Goal: Information Seeking & Learning: Learn about a topic

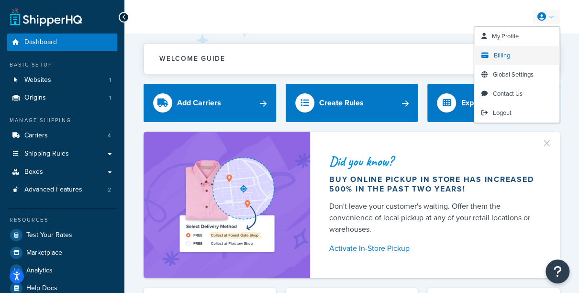
click at [504, 50] on link "Billing" at bounding box center [516, 55] width 85 height 19
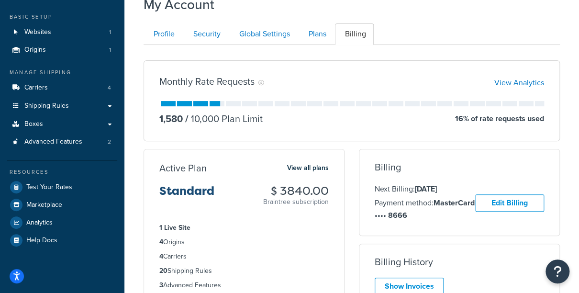
scroll to position [54, 0]
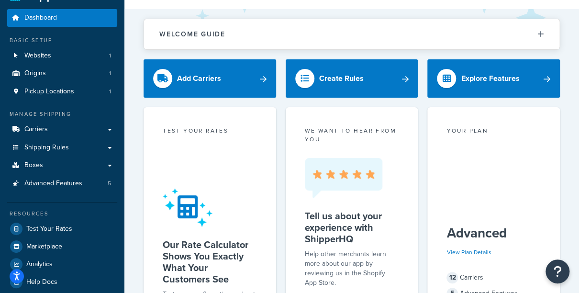
scroll to position [30, 0]
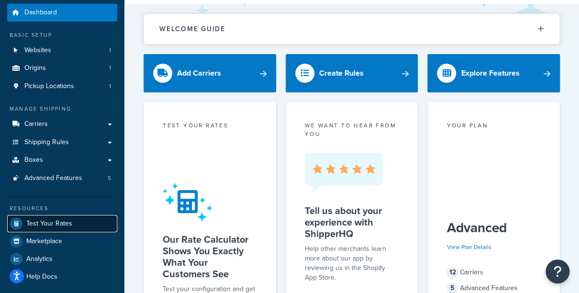
click at [62, 223] on span "Test Your Rates" at bounding box center [49, 224] width 46 height 8
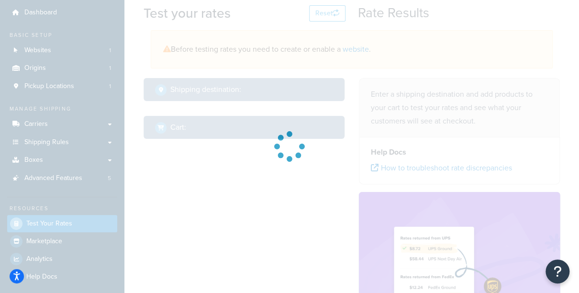
select select "TX"
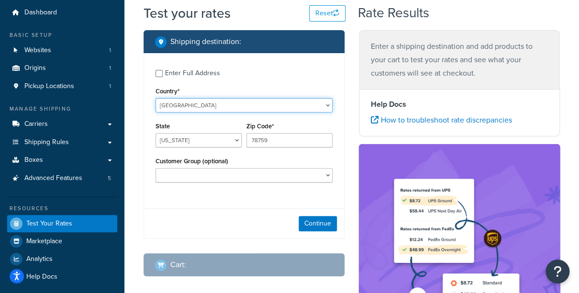
click at [198, 102] on select "United States United Kingdom Afghanistan Åland Islands Albania Algeria American…" at bounding box center [244, 105] width 177 height 14
select select "DK"
click at [156, 98] on select "United States United Kingdom Afghanistan Åland Islands Albania Algeria American…" at bounding box center [244, 105] width 177 height 14
type input "TX"
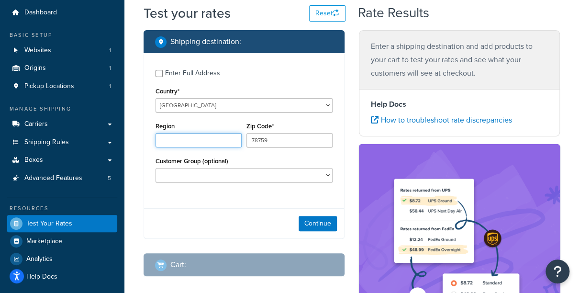
click at [168, 137] on input "Region" at bounding box center [199, 140] width 86 height 14
paste input "Rødovre"
type input "Rødovre"
drag, startPoint x: 272, startPoint y: 142, endPoint x: 240, endPoint y: 142, distance: 32.1
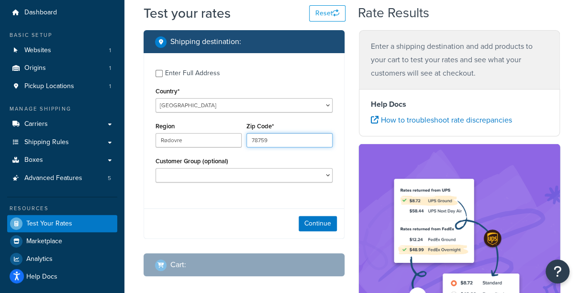
click at [240, 142] on div "Region Rødovre Zip Code* 78759" at bounding box center [244, 137] width 182 height 35
type input "2610"
click at [319, 224] on button "Continue" at bounding box center [318, 223] width 38 height 15
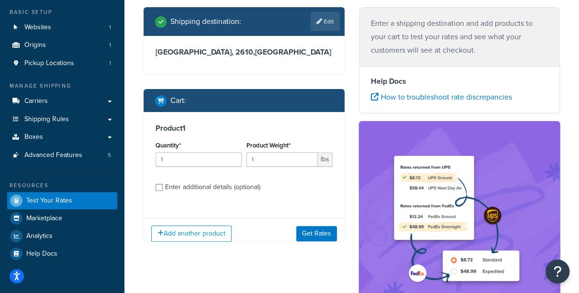
scroll to position [57, 0]
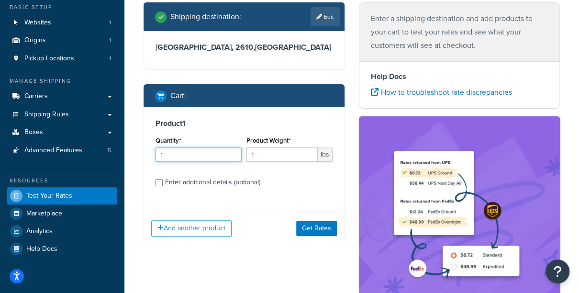
click at [220, 148] on input "1" at bounding box center [199, 154] width 86 height 14
click at [262, 157] on input "1" at bounding box center [282, 154] width 71 height 14
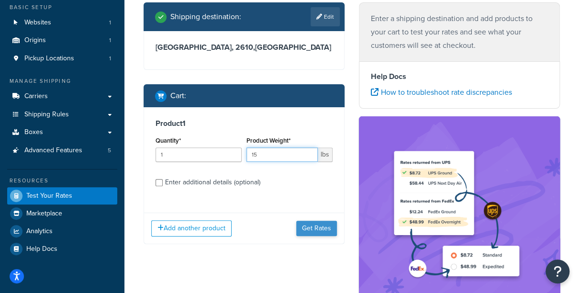
type input "15"
click at [308, 225] on button "Get Rates" at bounding box center [316, 228] width 41 height 15
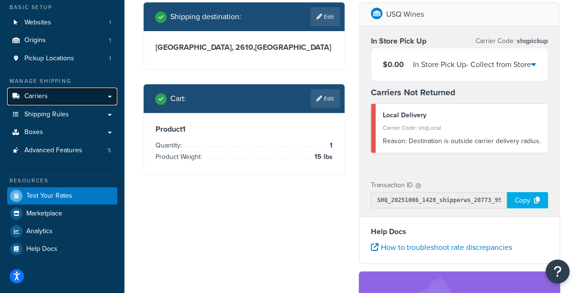
click at [82, 93] on link "Carriers" at bounding box center [62, 97] width 110 height 18
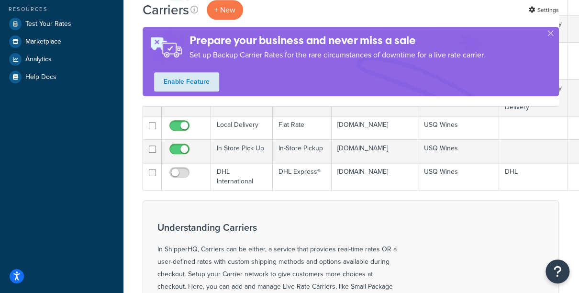
scroll to position [266, 1]
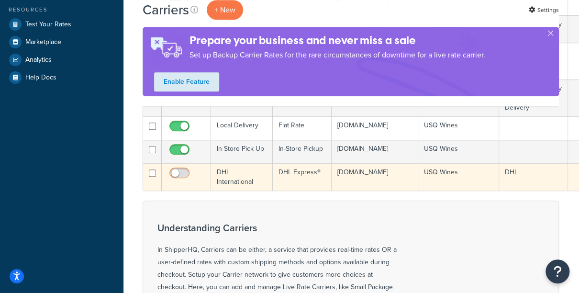
click at [187, 179] on input "checkbox" at bounding box center [181, 175] width 26 height 12
checkbox input "true"
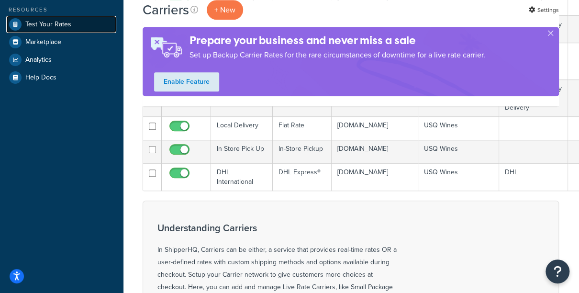
click at [71, 27] on link "Test Your Rates" at bounding box center [61, 24] width 110 height 17
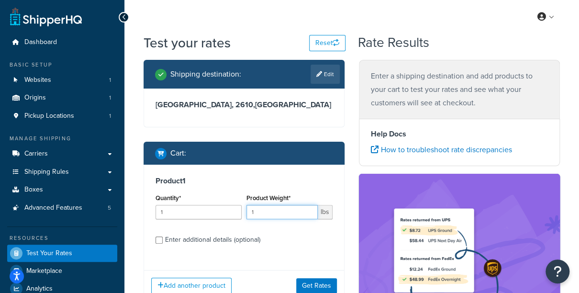
click at [264, 210] on input "1" at bounding box center [282, 212] width 71 height 14
type input "12"
click at [308, 284] on button "Get Rates" at bounding box center [316, 285] width 41 height 15
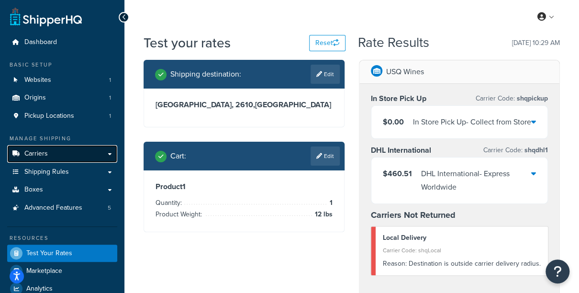
click at [64, 155] on link "Carriers" at bounding box center [62, 154] width 110 height 18
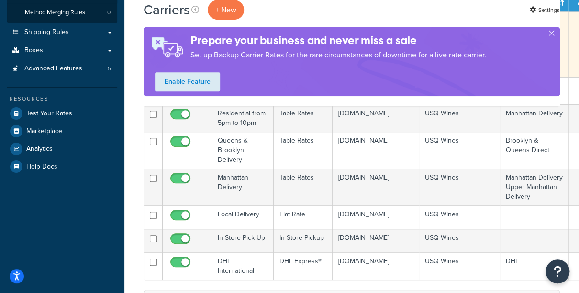
scroll to position [232, 0]
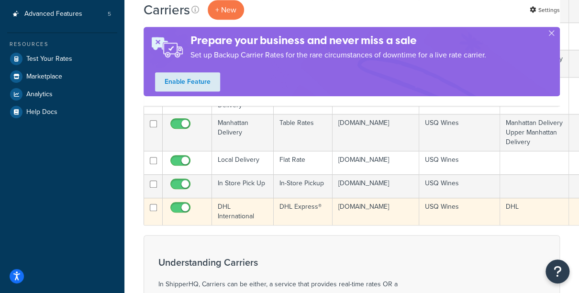
click at [178, 215] on input "checkbox" at bounding box center [181, 210] width 26 height 12
checkbox input "false"
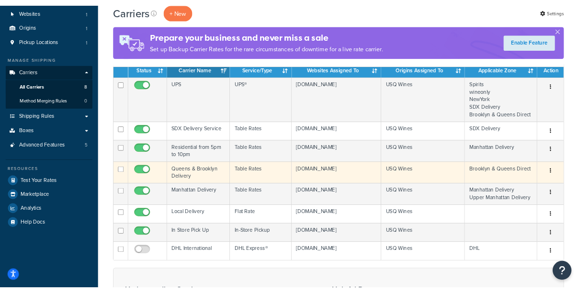
scroll to position [69, 0]
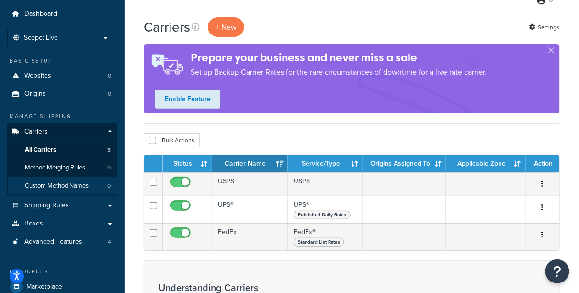
scroll to position [29, 0]
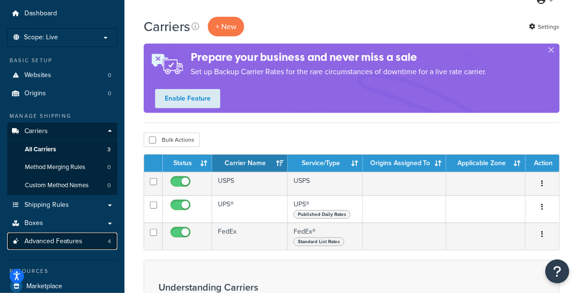
click at [76, 237] on span "Advanced Features" at bounding box center [53, 241] width 58 height 8
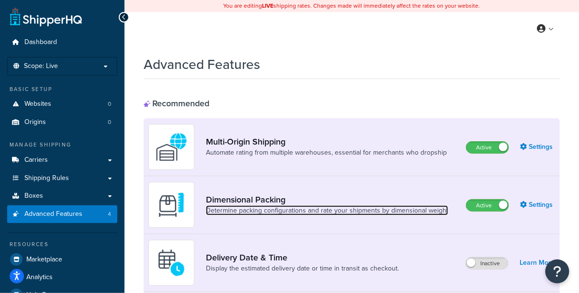
click at [326, 213] on link "Determine packing configurations and rate your shipments by dimensional weight" at bounding box center [327, 211] width 242 height 10
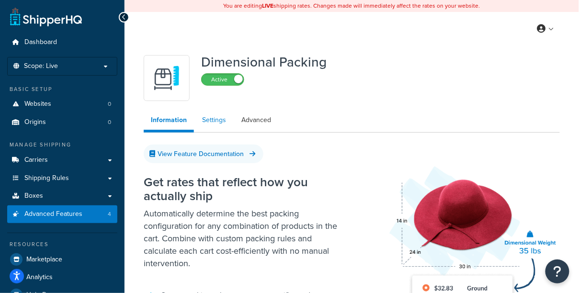
click at [222, 126] on link "Settings" at bounding box center [214, 120] width 38 height 19
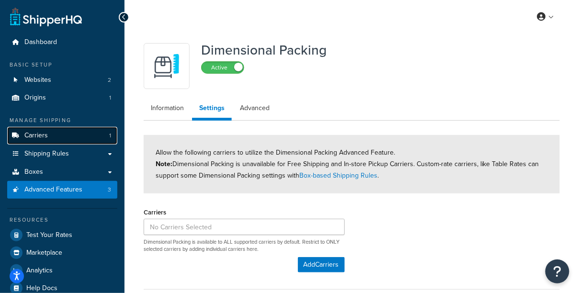
click at [69, 136] on link "Carriers 1" at bounding box center [62, 136] width 110 height 18
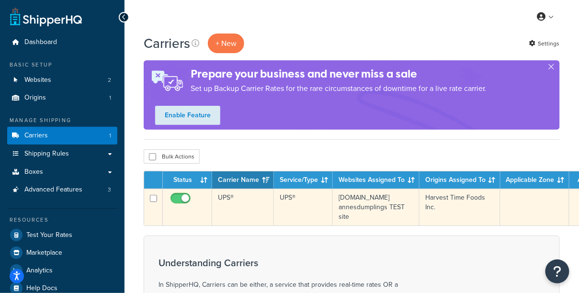
click at [228, 210] on td "UPS®" at bounding box center [243, 207] width 62 height 37
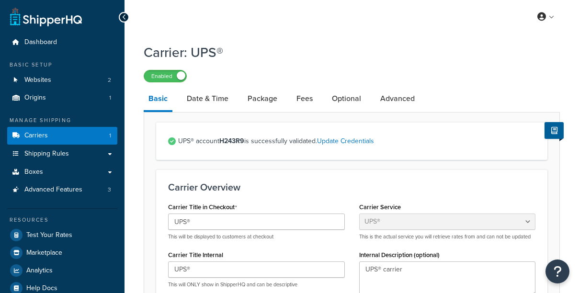
select select "ups"
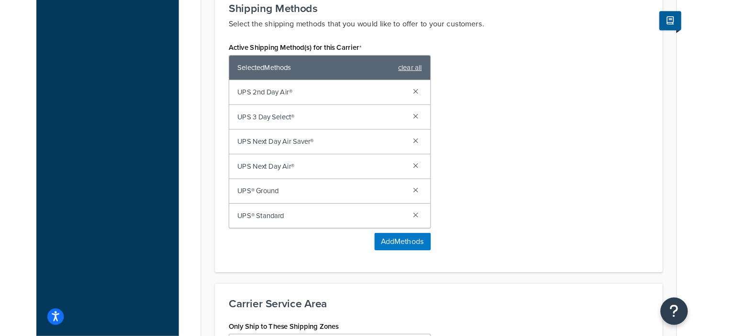
scroll to position [602, 0]
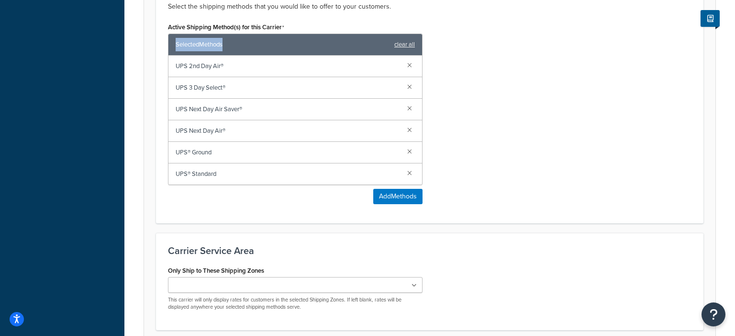
drag, startPoint x: 175, startPoint y: 45, endPoint x: 225, endPoint y: 52, distance: 51.3
click at [225, 52] on div "Selected Methods clear all" at bounding box center [295, 45] width 254 height 22
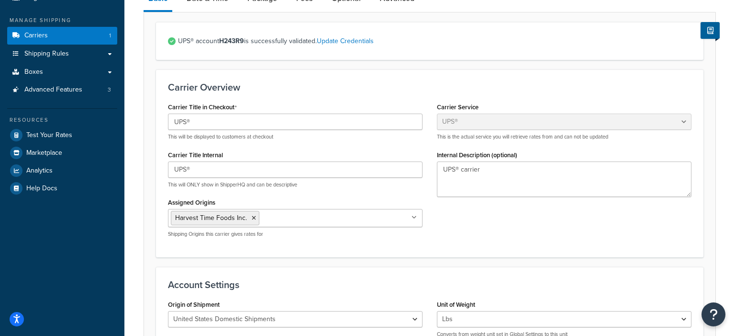
scroll to position [0, 0]
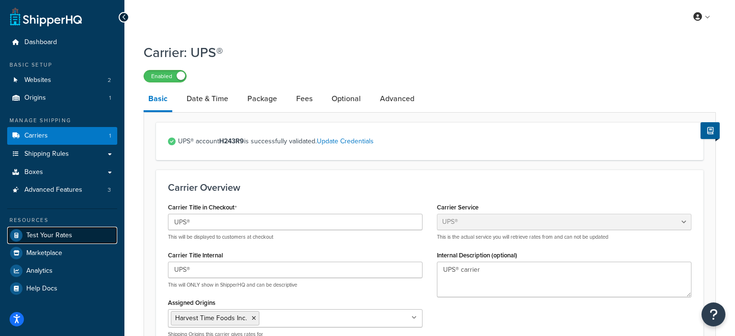
click at [68, 235] on span "Test Your Rates" at bounding box center [49, 235] width 46 height 8
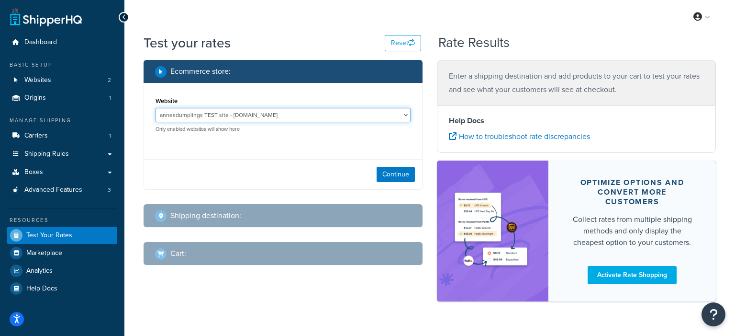
click at [314, 114] on select "annesdumplings TEST site - annesdumplings.flywheelstaging.com www.annedumplings…" at bounding box center [283, 115] width 255 height 14
select select "c2bbb8751ec8fd2c8cc02fea90ad95cf"
click at [156, 108] on select "annesdumplings TEST site - annesdumplings.flywheelstaging.com www.annedumplings…" at bounding box center [283, 115] width 255 height 14
click at [396, 177] on button "Continue" at bounding box center [396, 174] width 38 height 15
select select "TX"
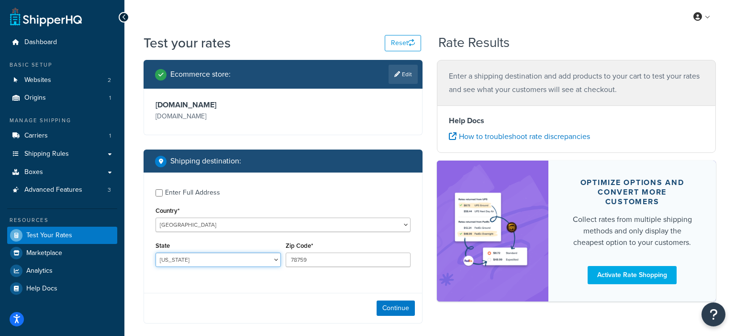
click at [188, 263] on select "Alabama Alaska American Samoa Arizona Arkansas Armed Forces Americas Armed Forc…" at bounding box center [218, 259] width 125 height 14
click at [388, 292] on button "Continue" at bounding box center [396, 307] width 38 height 15
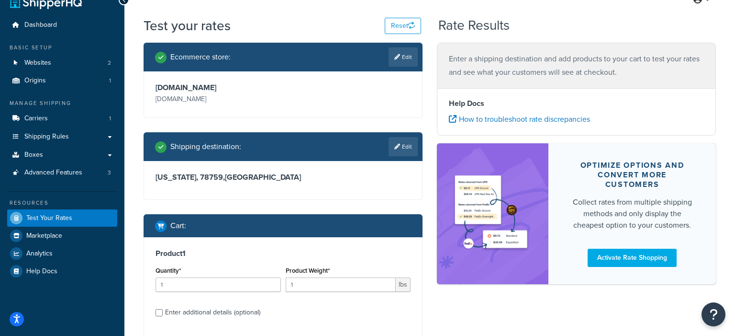
scroll to position [48, 0]
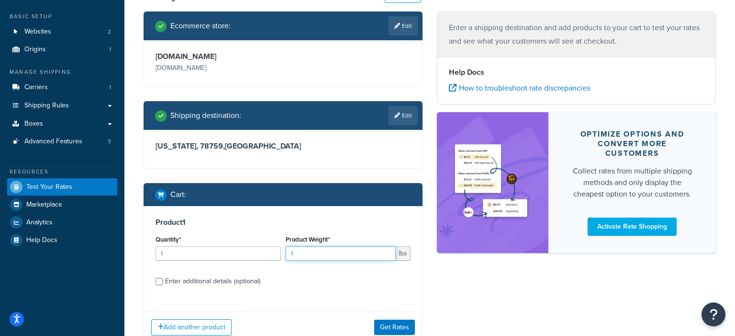
click at [301, 253] on input "1" at bounding box center [341, 253] width 111 height 14
type input "15"
click at [400, 292] on button "Get Rates" at bounding box center [394, 326] width 41 height 15
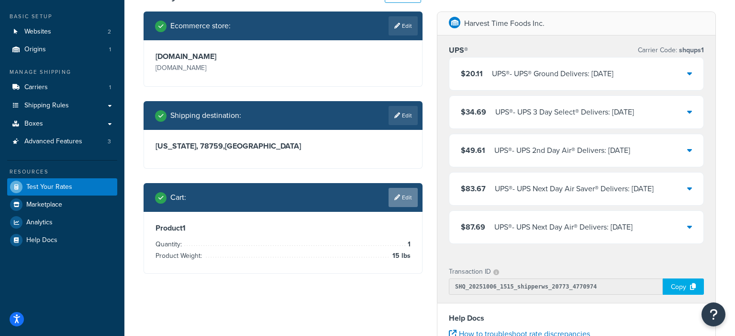
click at [399, 198] on icon at bounding box center [397, 197] width 6 height 6
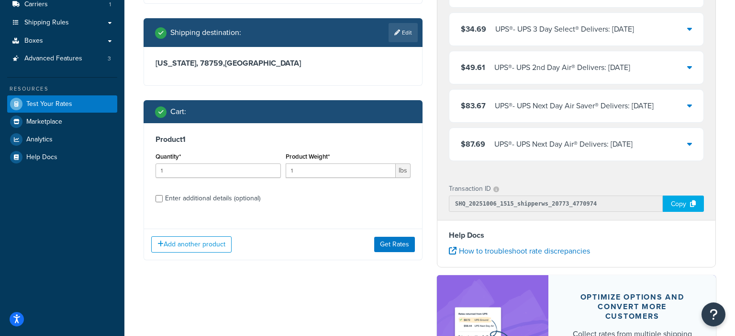
scroll to position [132, 0]
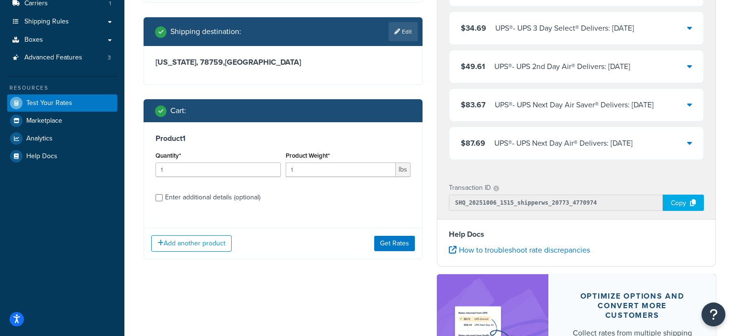
click at [164, 197] on div "Enter additional details (optional)" at bounding box center [283, 196] width 255 height 15
click at [226, 197] on div "Enter additional details (optional)" at bounding box center [212, 197] width 95 height 13
click at [163, 197] on input "Enter additional details (optional)" at bounding box center [159, 197] width 7 height 7
checkbox input "true"
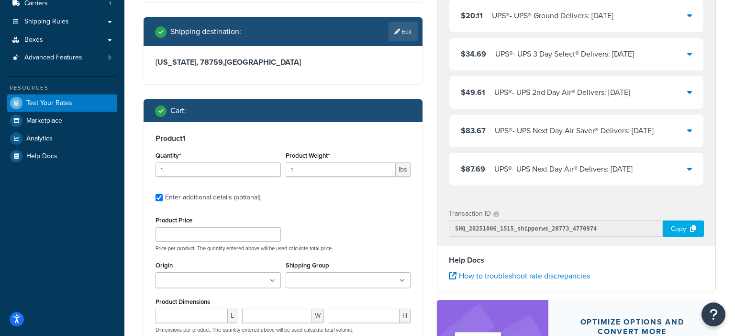
click at [284, 279] on div "Shipping Group Large Medium Perishable Shelf Stable Goods Small" at bounding box center [348, 276] width 130 height 36
click at [289, 279] on input "Shipping Group" at bounding box center [331, 280] width 85 height 11
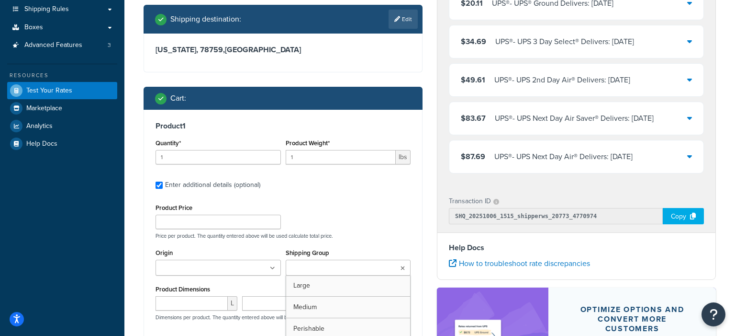
scroll to position [157, 0]
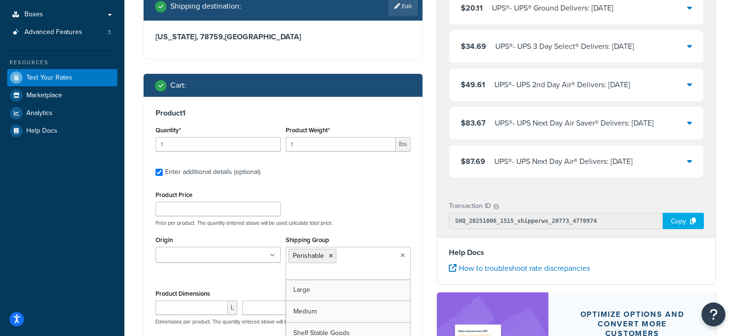
click at [248, 267] on div "Origin Harvest Time Foods Inc." at bounding box center [218, 251] width 130 height 36
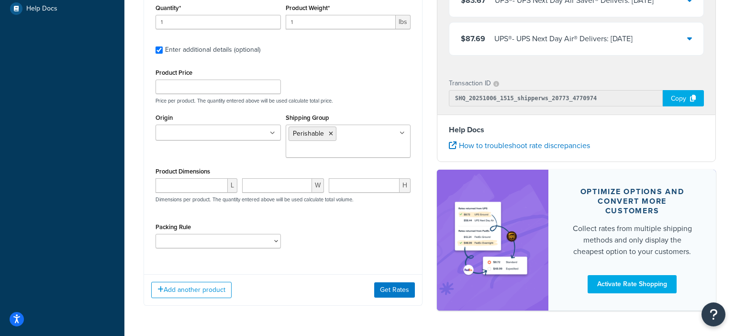
scroll to position [280, 0]
click at [387, 292] on button "Get Rates" at bounding box center [394, 288] width 41 height 15
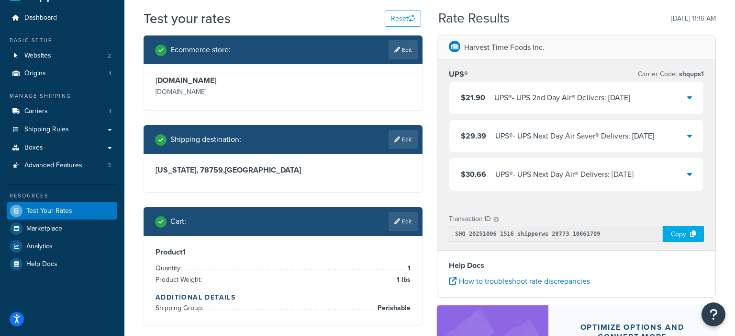
scroll to position [25, 0]
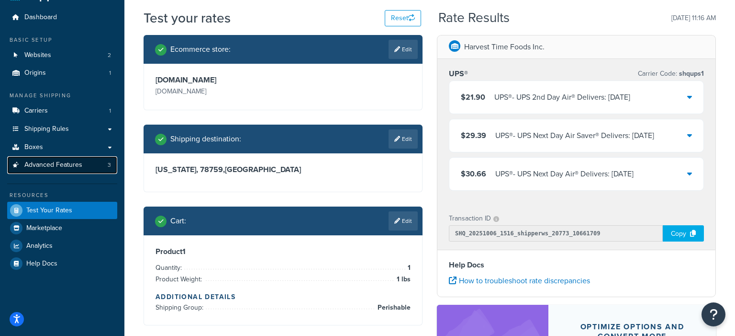
click at [72, 163] on span "Advanced Features" at bounding box center [53, 165] width 58 height 8
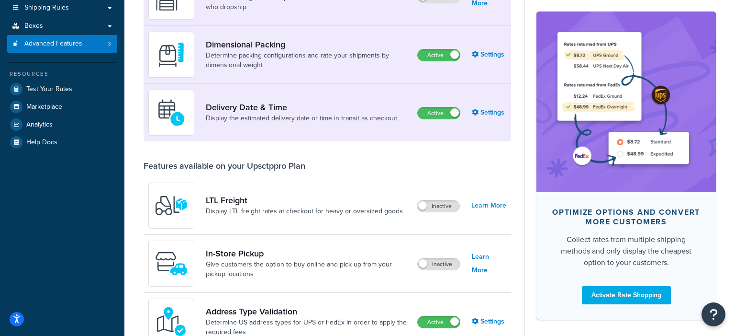
scroll to position [164, 0]
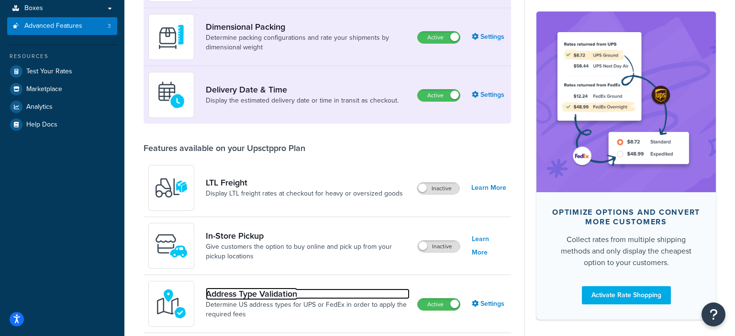
click at [276, 292] on link "Address Type Validation" at bounding box center [308, 293] width 204 height 11
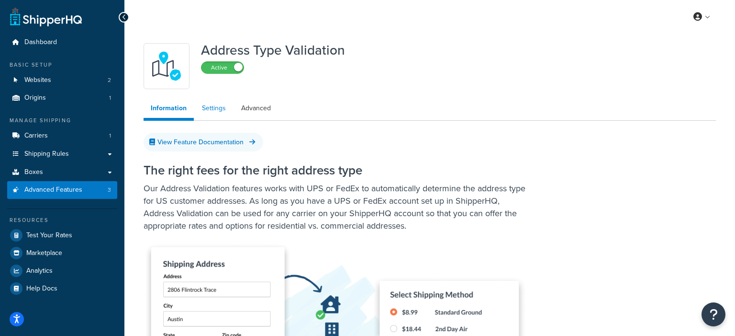
click at [219, 103] on link "Settings" at bounding box center [214, 108] width 38 height 19
select select "148669"
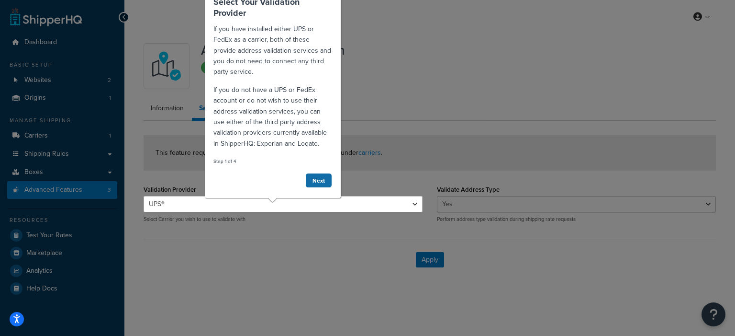
click at [317, 179] on link "Next" at bounding box center [318, 180] width 27 height 15
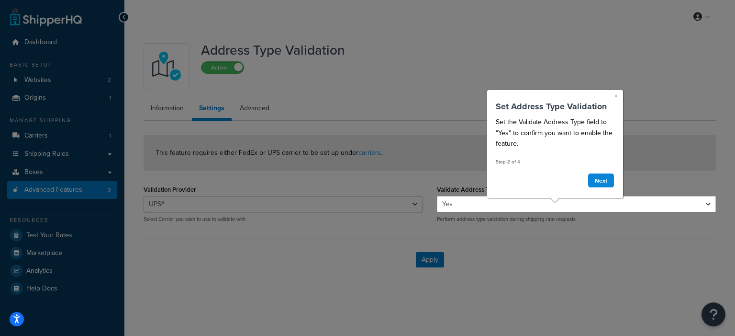
click at [578, 93] on link "×" at bounding box center [616, 95] width 3 height 10
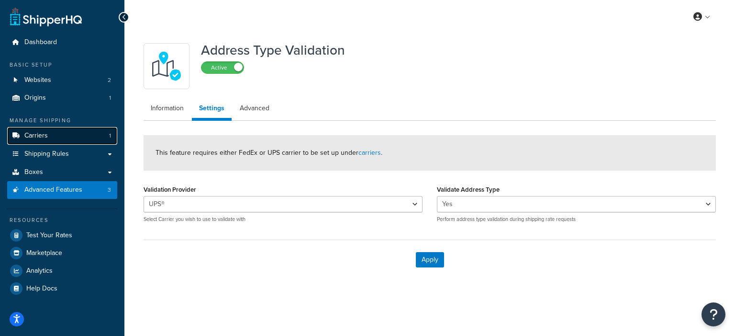
click at [52, 138] on link "Carriers 1" at bounding box center [62, 136] width 110 height 18
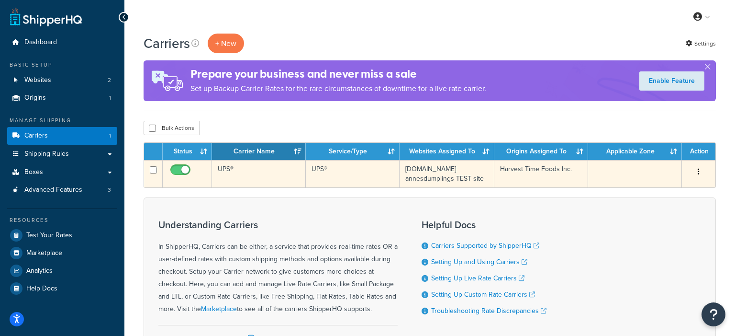
click at [256, 181] on td "UPS®" at bounding box center [259, 173] width 94 height 27
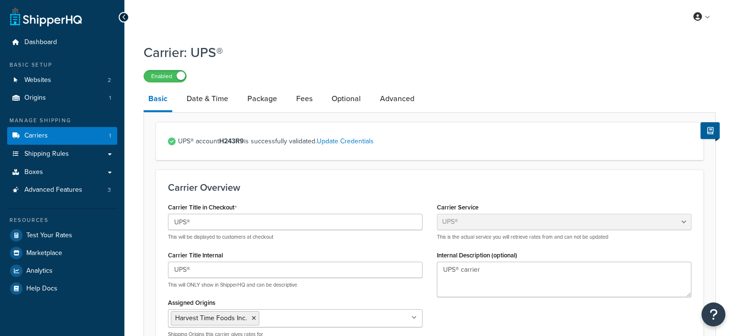
select select "ups"
click at [356, 98] on link "Optional" at bounding box center [346, 98] width 39 height 23
select select "residential"
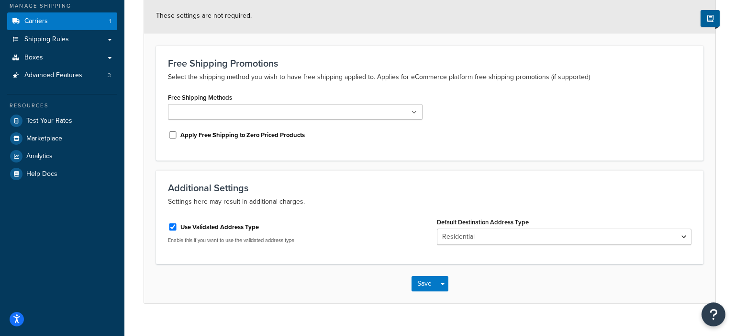
scroll to position [130, 0]
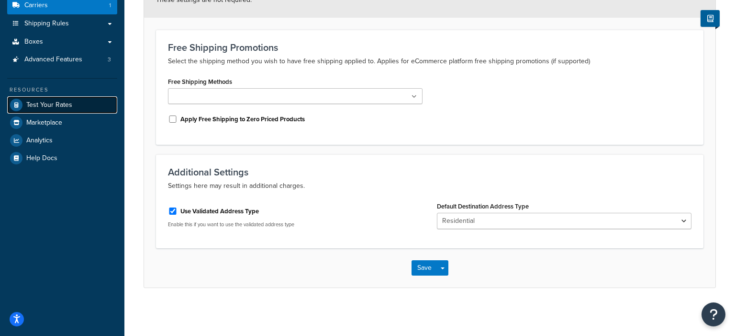
click at [43, 108] on span "Test Your Rates" at bounding box center [49, 105] width 46 height 8
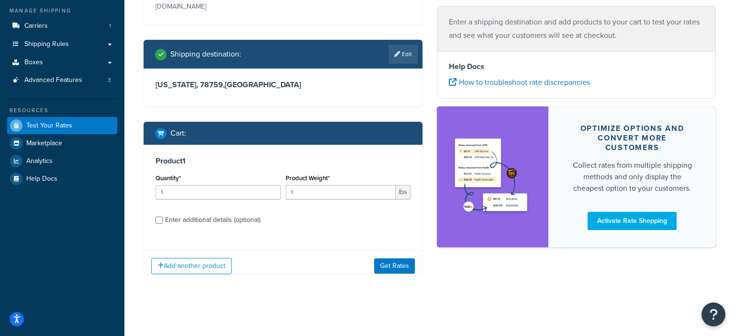
scroll to position [118, 0]
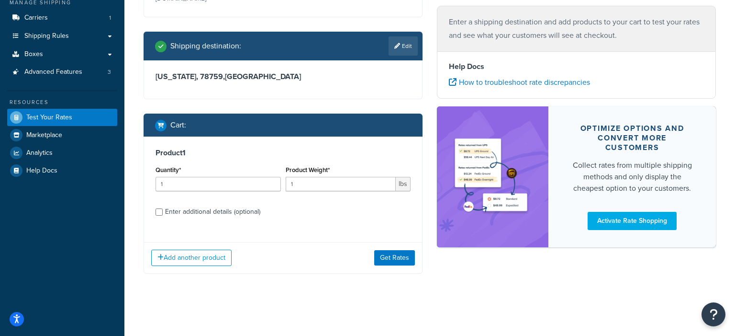
click at [244, 214] on div "Enter additional details (optional)" at bounding box center [212, 211] width 95 height 13
click at [163, 214] on input "Enter additional details (optional)" at bounding box center [159, 211] width 7 height 7
checkbox input "true"
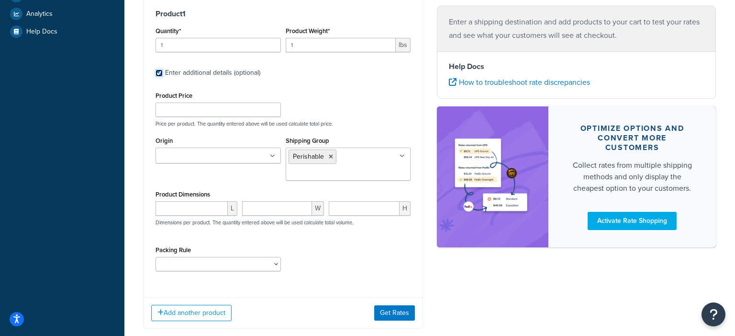
scroll to position [274, 0]
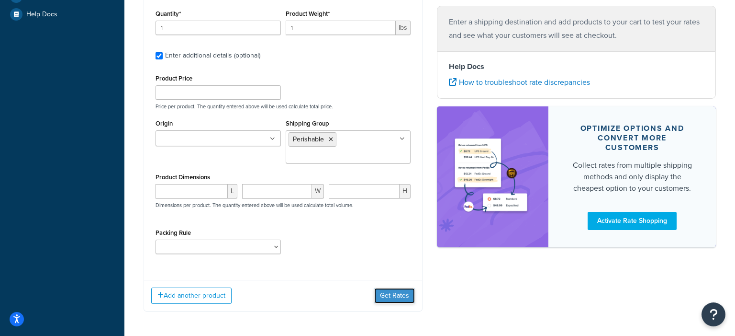
click at [389, 297] on button "Get Rates" at bounding box center [394, 295] width 41 height 15
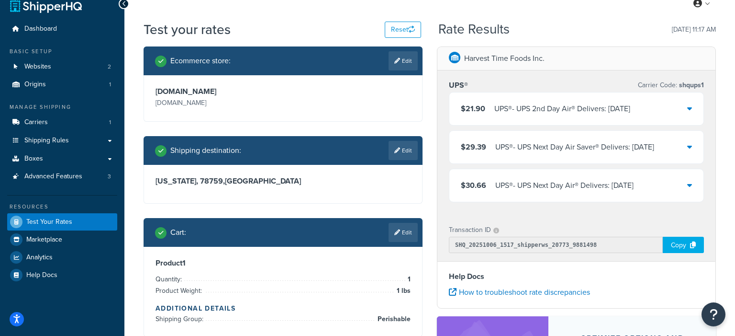
scroll to position [24, 0]
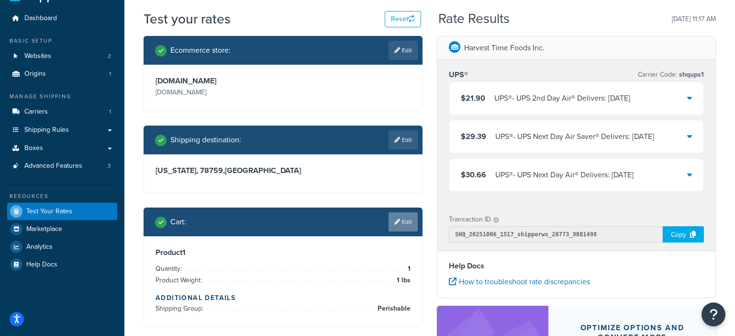
click at [402, 220] on link "Edit" at bounding box center [403, 221] width 29 height 19
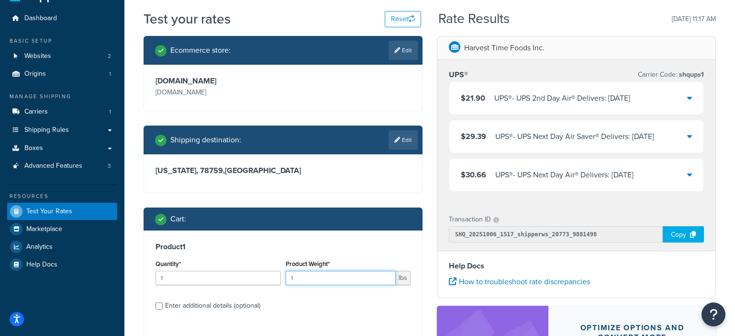
click at [343, 281] on input "1" at bounding box center [341, 277] width 111 height 14
type input "15"
click at [314, 258] on div "Product Weight* 15 lbs" at bounding box center [348, 271] width 125 height 28
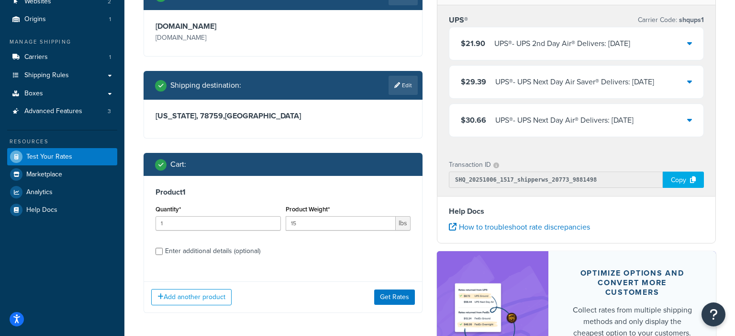
scroll to position [90, 0]
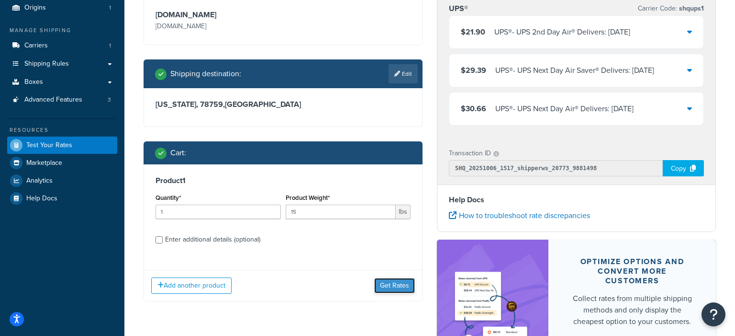
click at [388, 283] on button "Get Rates" at bounding box center [394, 285] width 41 height 15
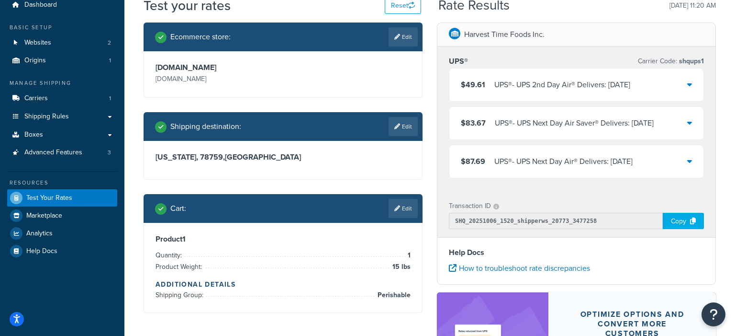
scroll to position [34, 0]
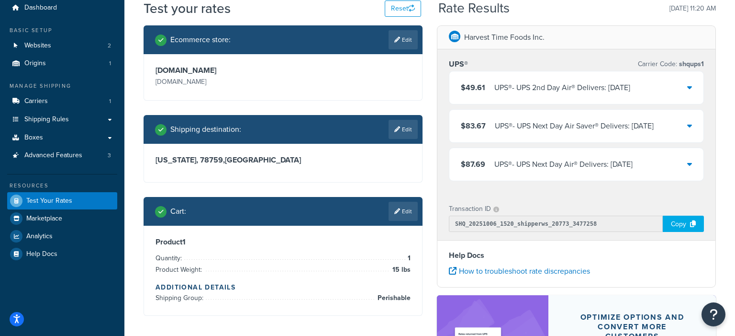
click at [630, 93] on div "UPS® - UPS 2nd Day Air® Delivers: Fri, Oct 10" at bounding box center [562, 87] width 136 height 13
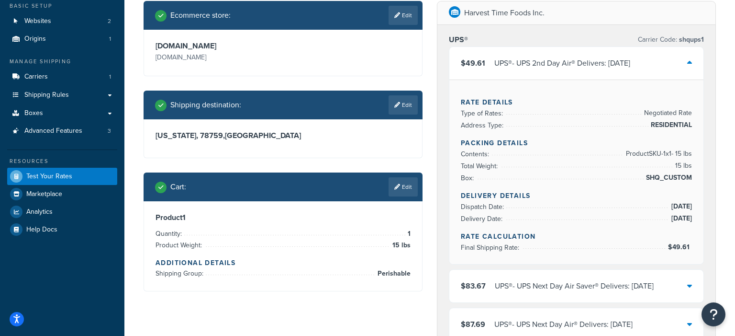
scroll to position [59, 0]
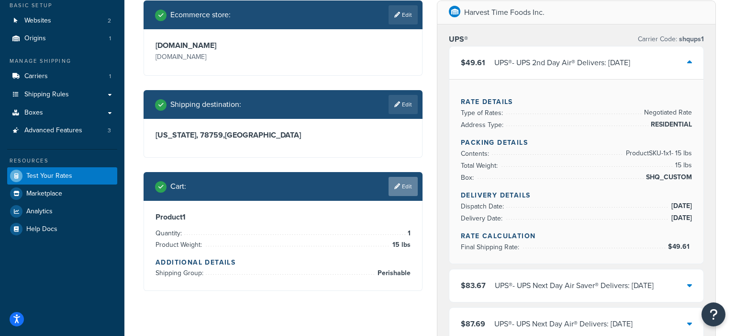
click at [398, 184] on icon at bounding box center [397, 186] width 6 height 6
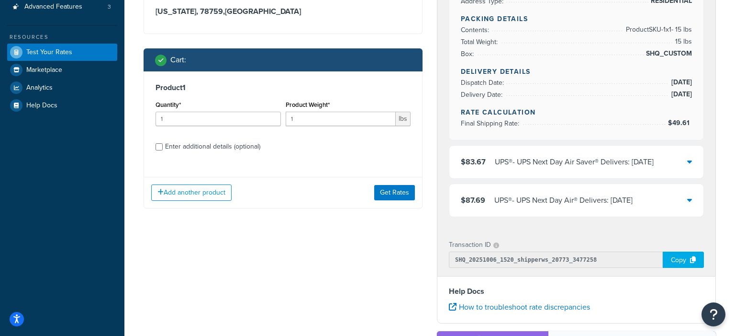
scroll to position [239, 0]
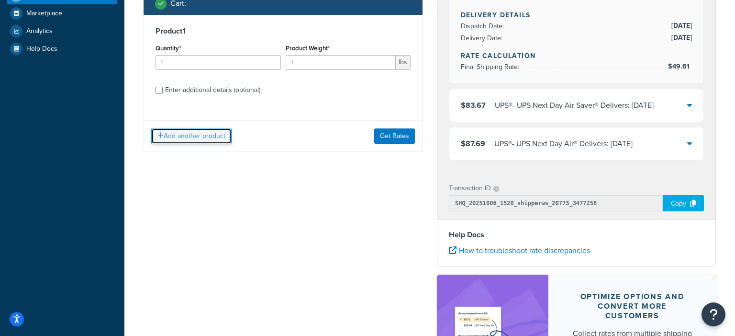
click at [194, 143] on button "Add another product" at bounding box center [191, 136] width 80 height 16
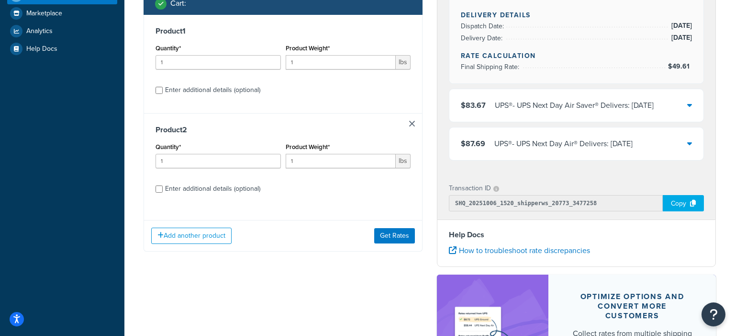
click at [178, 91] on div "Enter additional details (optional)" at bounding box center [212, 89] width 95 height 13
click at [163, 91] on input "Enter additional details (optional)" at bounding box center [159, 90] width 7 height 7
checkbox input "true"
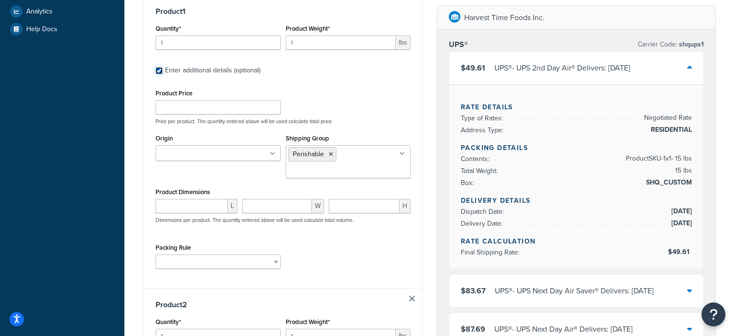
scroll to position [261, 0]
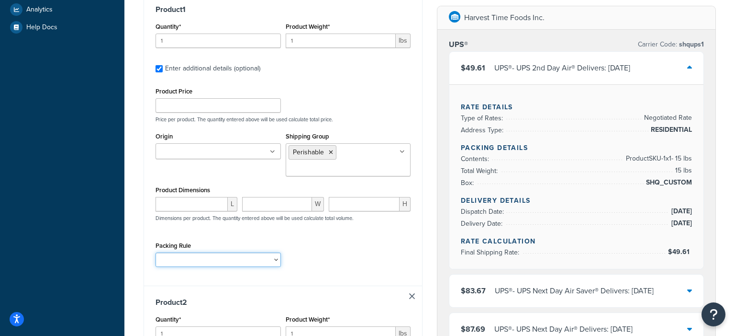
click at [193, 257] on select "Frozen (GF) Frozen (REG) Pack Separately" at bounding box center [218, 259] width 125 height 14
select select "74319"
click at [156, 252] on select "Frozen (GF) Frozen (REG) Pack Separately" at bounding box center [218, 259] width 125 height 14
click at [410, 295] on link at bounding box center [412, 296] width 6 height 6
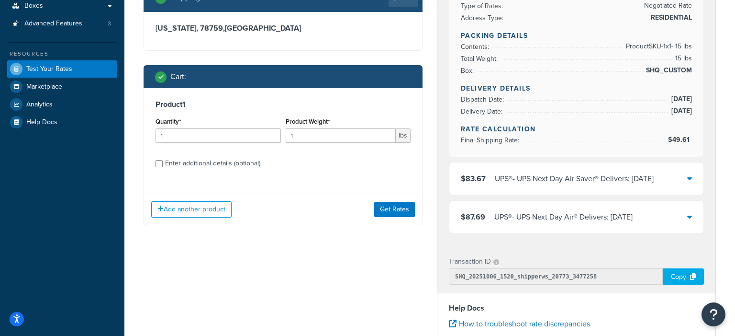
scroll to position [154, 0]
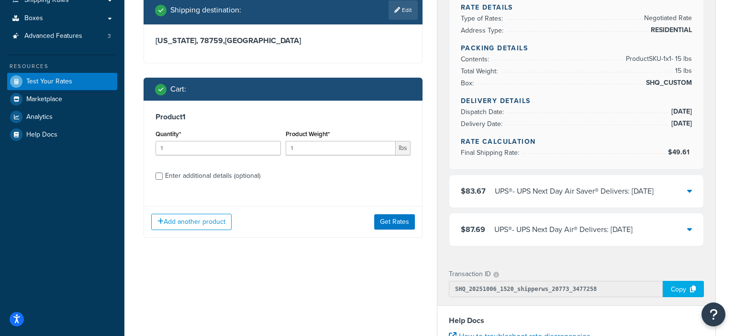
click at [239, 175] on div "Enter additional details (optional)" at bounding box center [212, 175] width 95 height 13
click at [163, 175] on input "Enter additional details (optional)" at bounding box center [159, 175] width 7 height 7
checkbox input "true"
select select "74319"
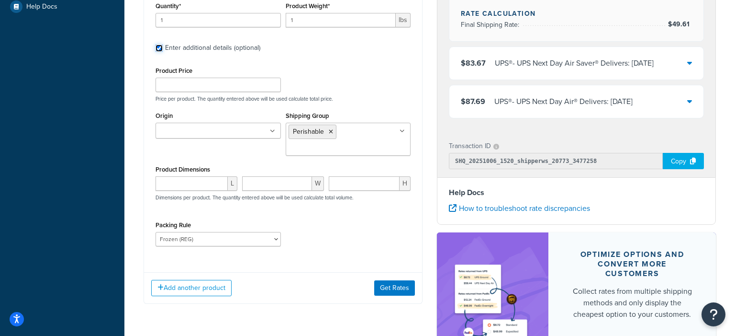
scroll to position [359, 0]
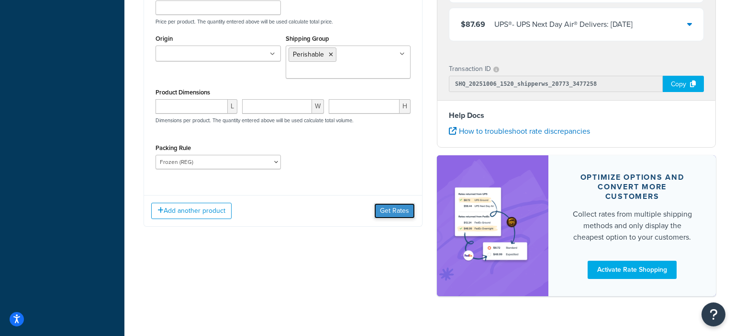
click at [393, 210] on button "Get Rates" at bounding box center [394, 210] width 41 height 15
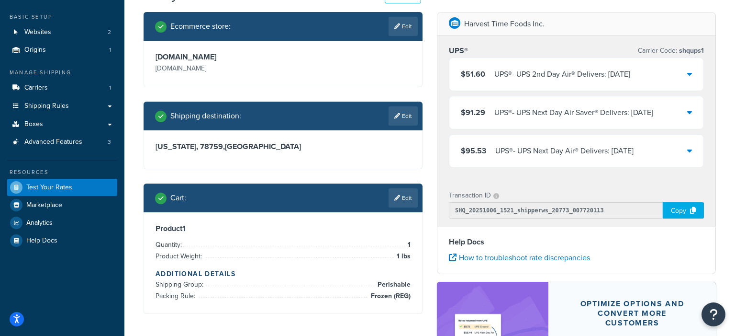
scroll to position [47, 0]
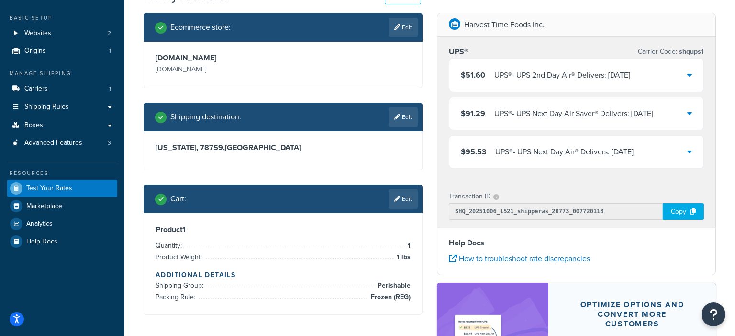
click at [495, 78] on div "UPS® - UPS 2nd Day Air® Delivers: Fri, Oct 10" at bounding box center [562, 74] width 136 height 13
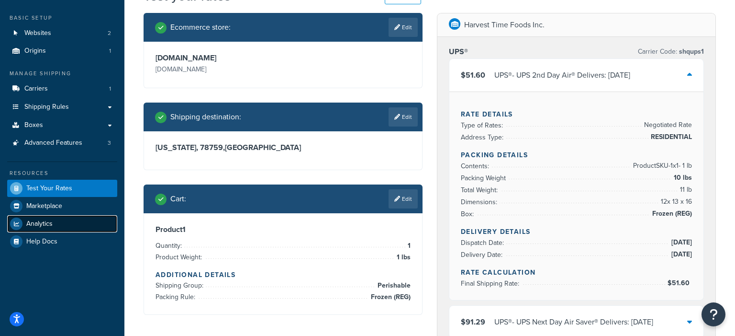
click at [73, 222] on link "Analytics" at bounding box center [62, 223] width 110 height 17
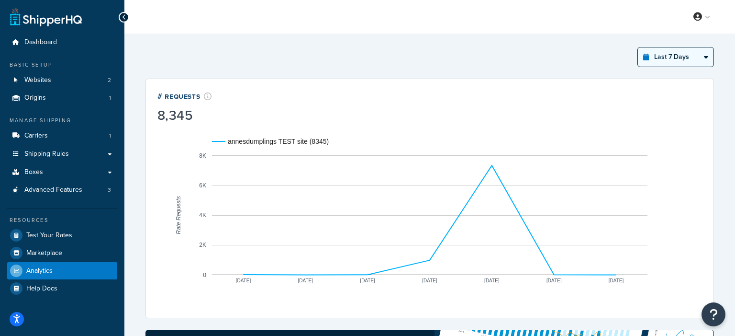
click at [681, 54] on select "Last 24 Hours Last 7 Days Last 30 Days Last 3 Months Last 6 Months Last 12 Mont…" at bounding box center [676, 56] width 76 height 19
click at [639, 47] on select "Last 24 Hours Last 7 Days Last 30 Days Last 3 Months Last 6 Months Last 12 Mont…" at bounding box center [676, 56] width 76 height 19
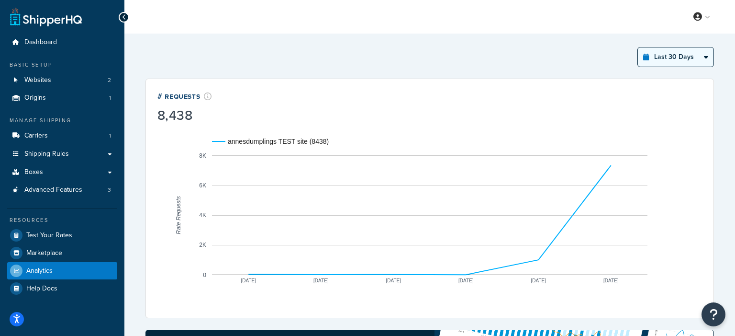
click at [695, 55] on select "Last 24 Hours Last 7 Days Last 30 Days Last 3 Months Last 6 Months Last 12 Mont…" at bounding box center [676, 56] width 76 height 19
select select "last_3_months"
click at [639, 47] on select "Last 24 Hours Last 7 Days Last 30 Days Last 3 Months Last 6 Months Last 12 Mont…" at bounding box center [676, 56] width 76 height 19
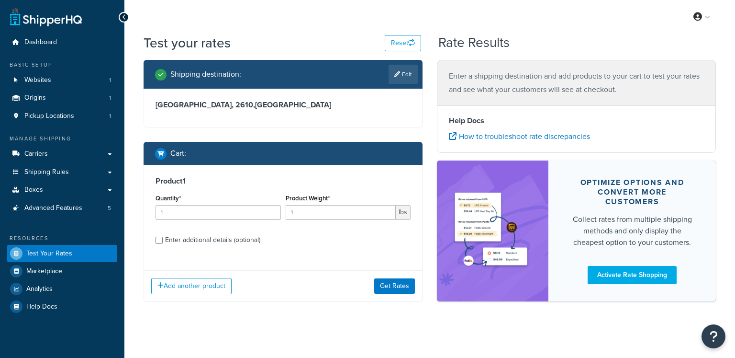
scroll to position [0, 0]
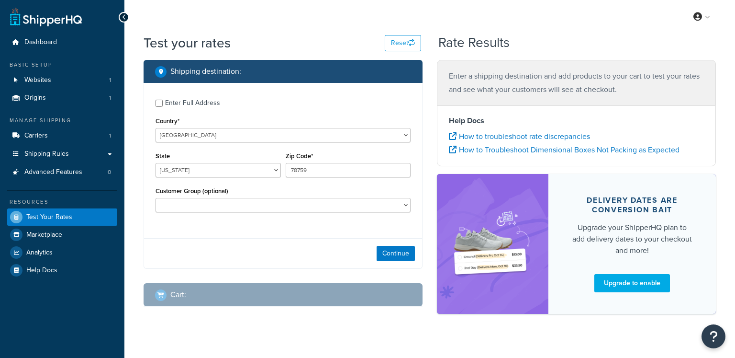
select select "[GEOGRAPHIC_DATA]"
click at [47, 81] on span "Websites" at bounding box center [37, 80] width 27 height 8
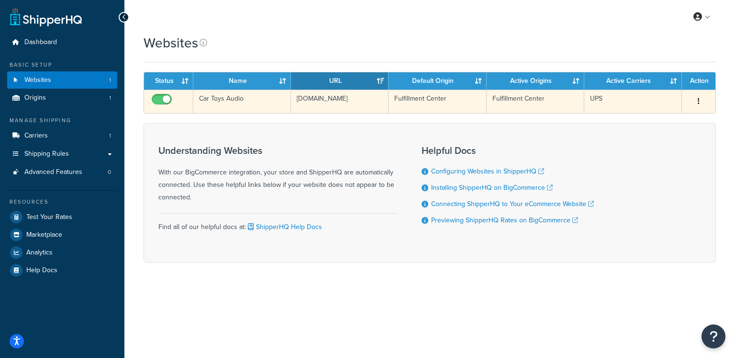
click at [330, 100] on td "[DOMAIN_NAME]" at bounding box center [340, 101] width 98 height 23
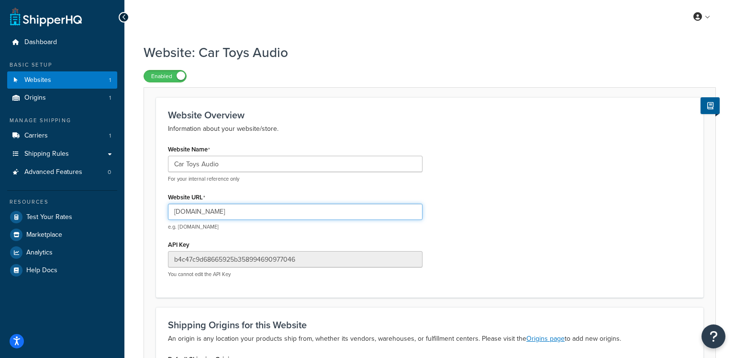
click at [235, 210] on input "[DOMAIN_NAME]" at bounding box center [295, 211] width 255 height 16
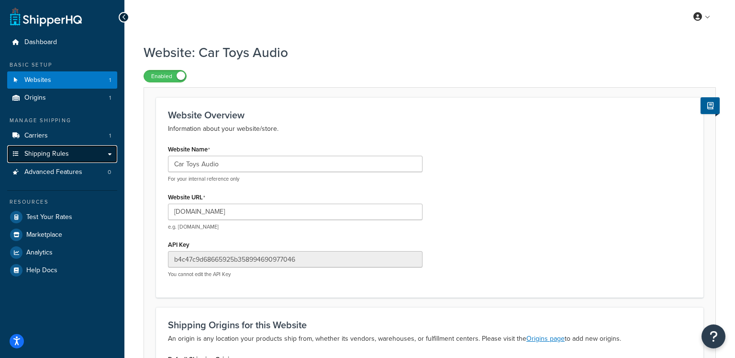
click at [69, 152] on link "Shipping Rules" at bounding box center [62, 154] width 110 height 18
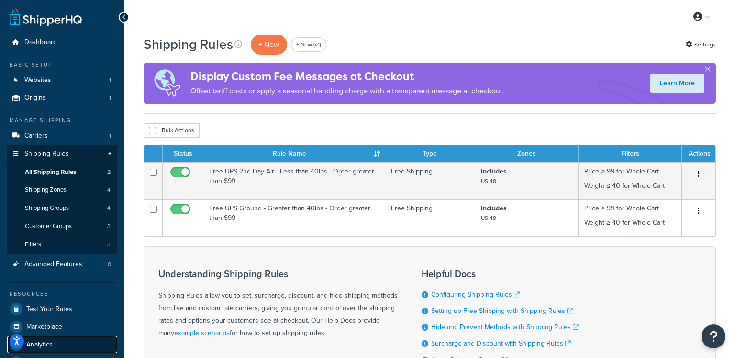
click at [52, 340] on span "Analytics" at bounding box center [39, 344] width 26 height 8
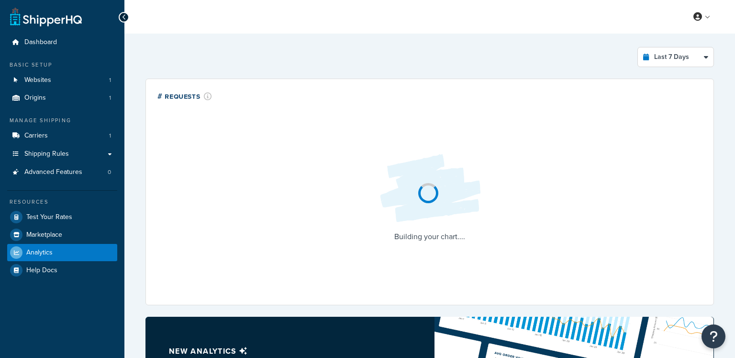
select select "last_7_days"
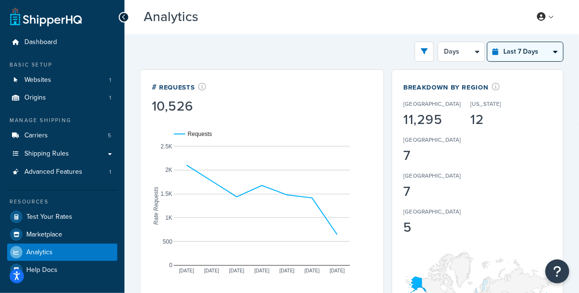
click at [523, 50] on select "Last 24 Hours Last 7 Days Last 30 Days Last 3 Months Last 6 Months Last 12 Mont…" at bounding box center [525, 51] width 76 height 19
select select "last_24_hours"
click at [488, 42] on select "Last 24 Hours Last 7 Days Last 30 Days Last 3 Months Last 6 Months Last 12 Mont…" at bounding box center [525, 51] width 76 height 19
select select "1h"
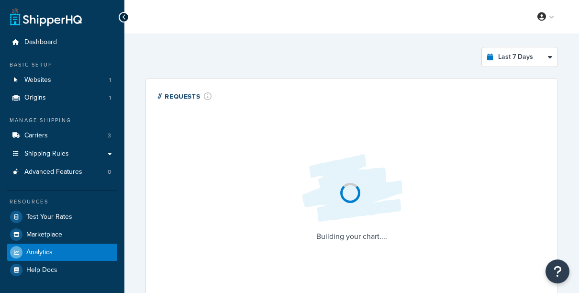
select select "last_7_days"
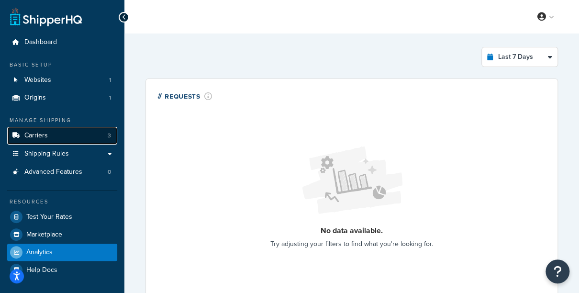
click at [79, 132] on link "Carriers 3" at bounding box center [62, 136] width 110 height 18
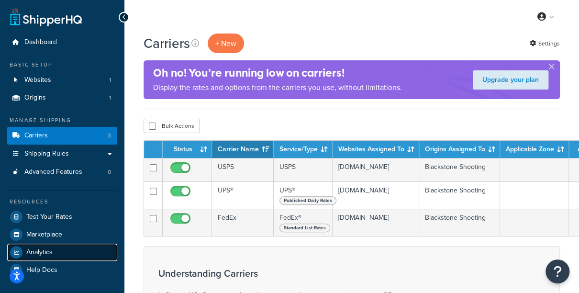
click at [49, 255] on span "Analytics" at bounding box center [39, 252] width 26 height 8
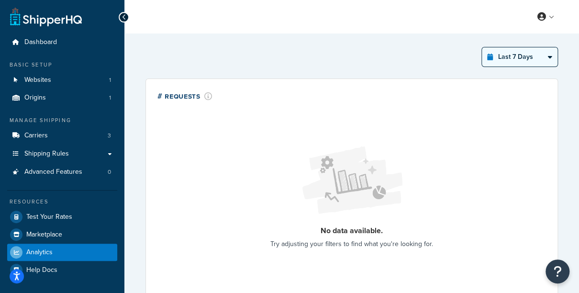
click at [514, 64] on select "Last 24 Hours Last 7 Days Last 30 Days Last 3 Months Last 6 Months Last 12 Mont…" at bounding box center [520, 56] width 76 height 19
select select "last_30_days"
click at [482, 47] on select "Last 24 Hours Last 7 Days Last 30 Days Last 3 Months Last 6 Months Last 12 Mont…" at bounding box center [520, 56] width 76 height 19
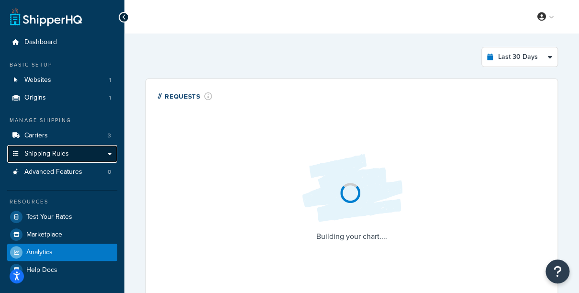
click at [72, 150] on link "Shipping Rules" at bounding box center [62, 154] width 110 height 18
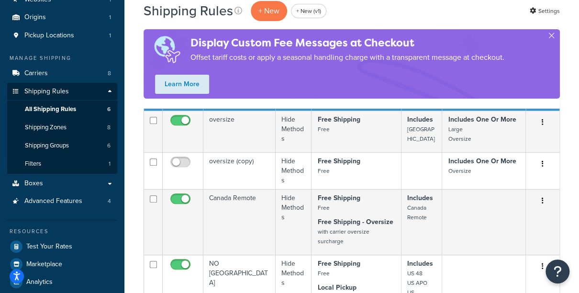
scroll to position [85, 0]
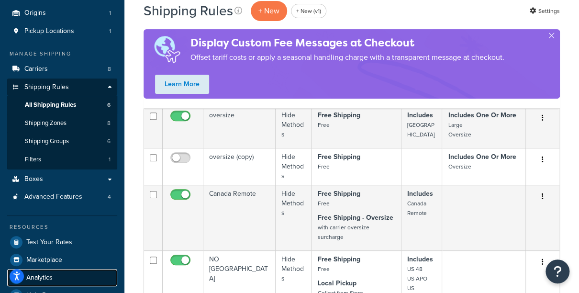
click at [50, 278] on span "Analytics" at bounding box center [39, 278] width 26 height 8
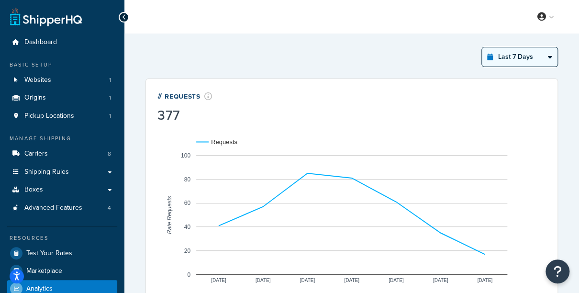
click at [496, 65] on select "Last 24 Hours Last 7 Days Last 30 Days Last 3 Months Last 6 Months Last 12 Mont…" at bounding box center [520, 56] width 76 height 19
select select "last_year"
click at [482, 47] on select "Last 24 Hours Last 7 Days Last 30 Days Last 3 Months Last 6 Months Last 12 Mont…" at bounding box center [520, 56] width 76 height 19
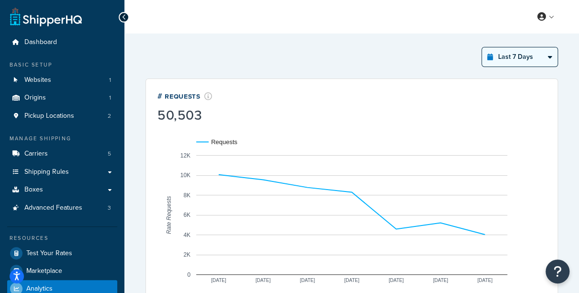
click at [522, 58] on select "Last 24 Hours Last 7 Days Last 30 Days Last 3 Months Last 6 Months Last 12 Mont…" at bounding box center [520, 56] width 76 height 19
select select "last_year"
click at [482, 47] on select "Last 24 Hours Last 7 Days Last 30 Days Last 3 Months Last 6 Months Last 12 Mont…" at bounding box center [520, 56] width 76 height 19
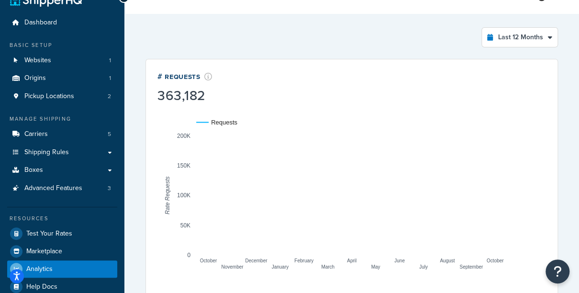
scroll to position [21, 0]
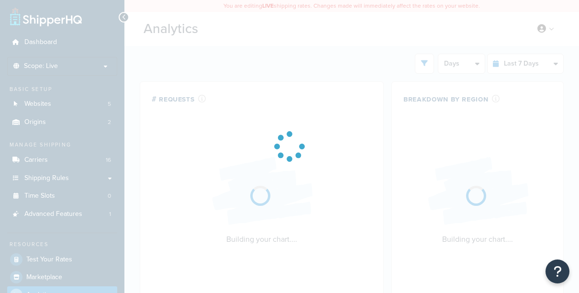
select select "last_7_days"
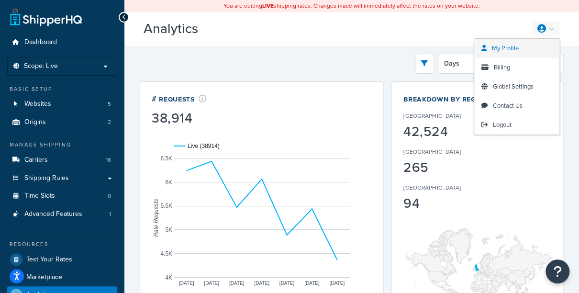
click at [535, 54] on link "My Profile" at bounding box center [516, 48] width 85 height 19
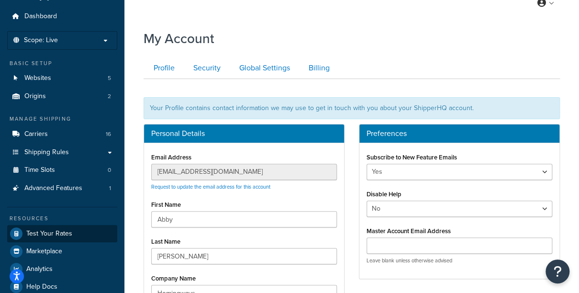
scroll to position [28, 0]
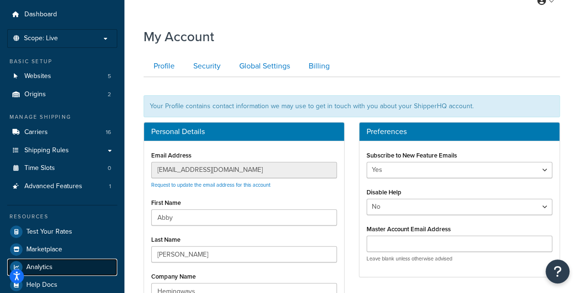
click at [50, 267] on span "Analytics" at bounding box center [39, 267] width 26 height 8
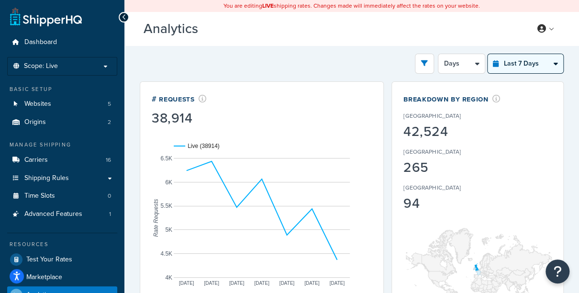
click at [507, 63] on select "Last 24 Hours Last 7 Days Last 30 Days Last 3 Months Last 6 Months Last 12 Mont…" at bounding box center [526, 63] width 76 height 19
select select "last_year"
click at [488, 54] on select "Last 24 Hours Last 7 Days Last 30 Days Last 3 Months Last 6 Months Last 12 Mont…" at bounding box center [526, 63] width 76 height 19
select select "1M"
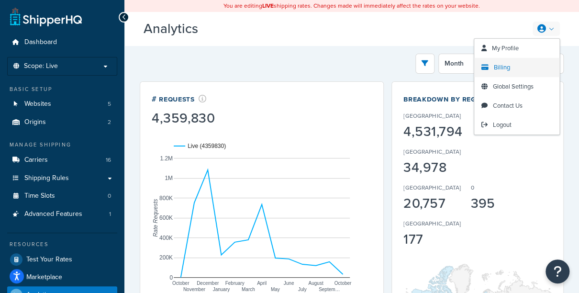
click at [514, 65] on link "Billing" at bounding box center [516, 67] width 85 height 19
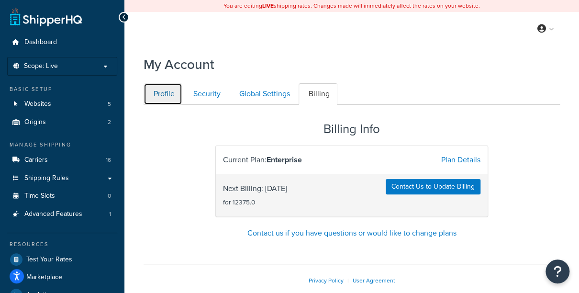
click at [162, 99] on link "Profile" at bounding box center [163, 94] width 39 height 22
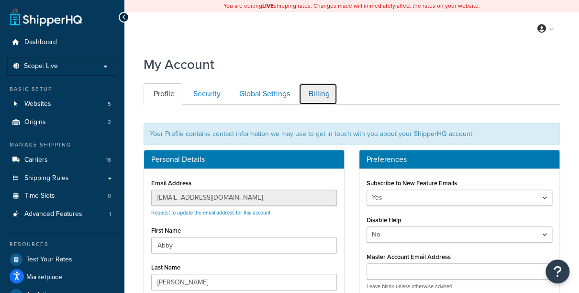
click at [316, 90] on link "Billing" at bounding box center [318, 94] width 39 height 22
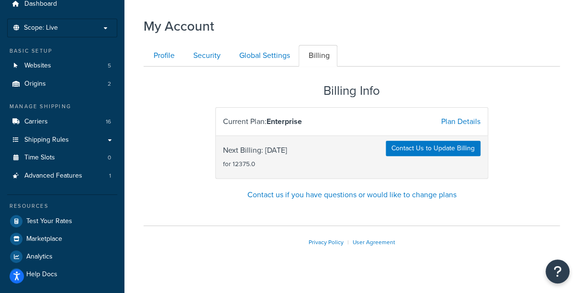
scroll to position [43, 0]
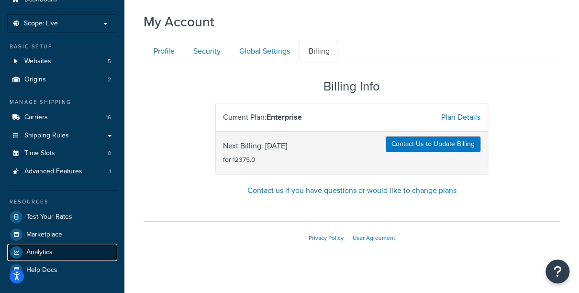
click at [46, 253] on span "Analytics" at bounding box center [39, 252] width 26 height 8
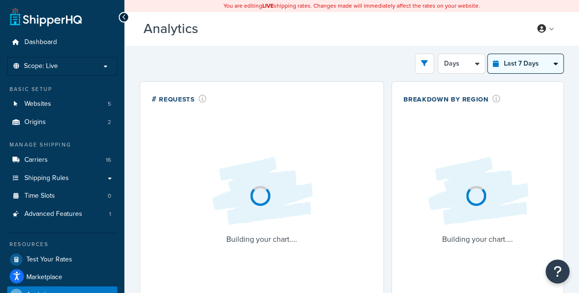
click at [535, 56] on select "Last 24 Hours Last 7 Days Last 30 Days Last 3 Months Last 6 Months Last 12 Mont…" at bounding box center [526, 63] width 76 height 19
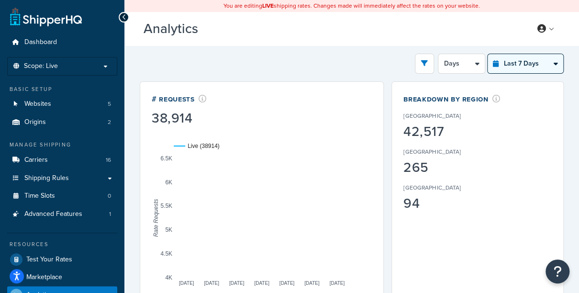
select select "last_3_months"
click at [488, 54] on select "Last 24 Hours Last 7 Days Last 30 Days Last 3 Months Last 6 Months Last 12 Mont…" at bounding box center [526, 63] width 76 height 19
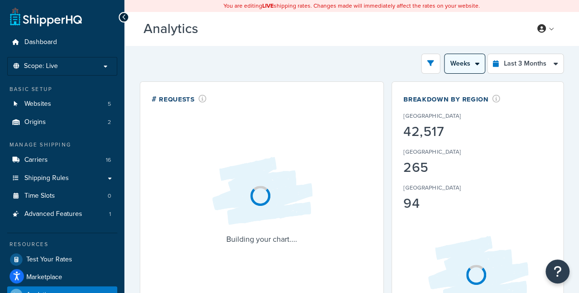
click at [472, 66] on select "Month Weeks" at bounding box center [465, 63] width 40 height 19
click at [445, 54] on select "Month Weeks" at bounding box center [465, 63] width 40 height 19
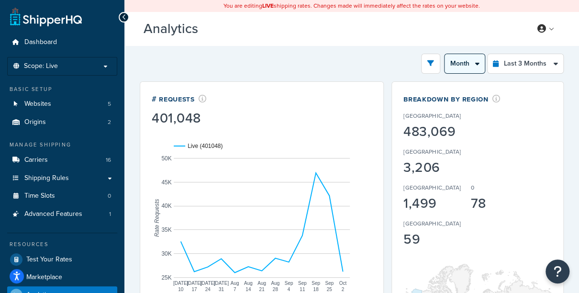
click at [464, 68] on select "Month Weeks" at bounding box center [465, 63] width 40 height 19
click at [445, 54] on select "Month Weeks" at bounding box center [465, 63] width 40 height 19
click at [461, 65] on select "Month Weeks" at bounding box center [465, 63] width 40 height 19
click at [445, 54] on select "Month Weeks" at bounding box center [465, 63] width 40 height 19
click at [460, 61] on select "Month Weeks" at bounding box center [465, 63] width 40 height 19
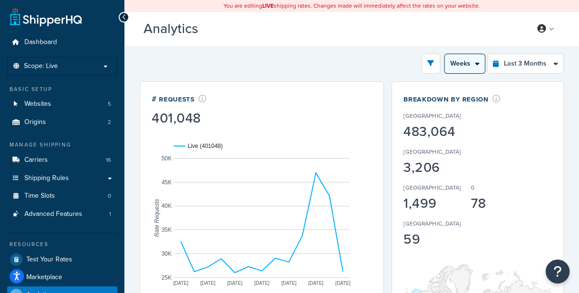
click at [445, 54] on select "Month Weeks" at bounding box center [465, 63] width 40 height 19
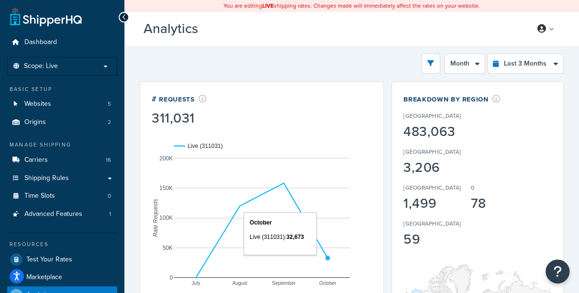
click at [328, 257] on circle "A chart." at bounding box center [328, 258] width 4 height 4
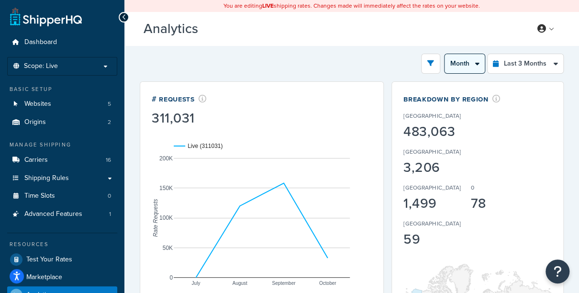
click at [468, 59] on select "Month Weeks" at bounding box center [465, 63] width 40 height 19
select select "1w"
click at [445, 54] on select "Month Weeks" at bounding box center [465, 63] width 40 height 19
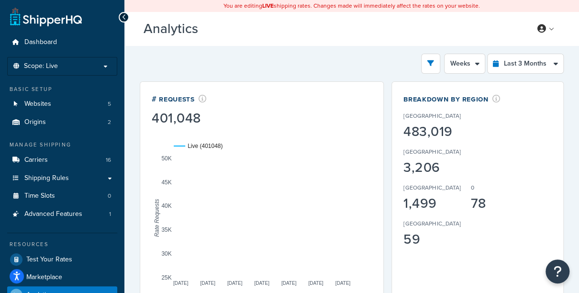
click at [375, 44] on div "Analytics Beta My Profile Billing Global Settings Contact Us Logout" at bounding box center [351, 29] width 455 height 34
